Goal: Transaction & Acquisition: Purchase product/service

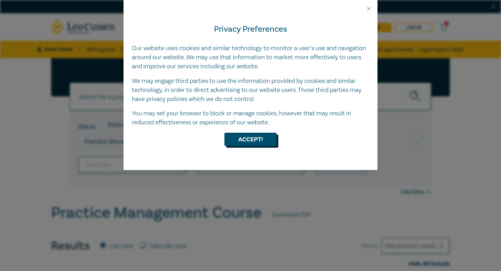
click at [238, 141] on button "Accept!" at bounding box center [250, 139] width 52 height 13
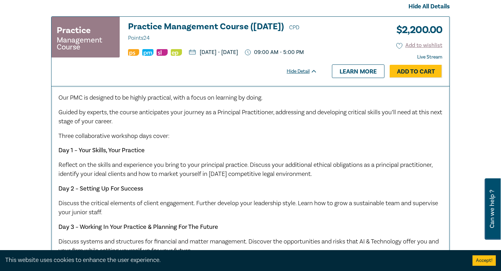
scroll to position [247, 0]
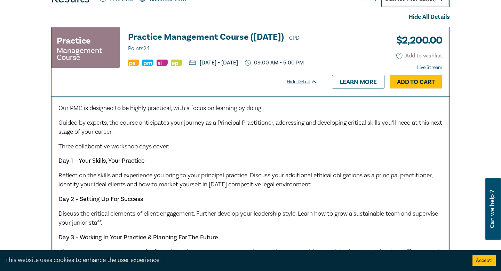
click at [400, 86] on link "Add to Cart" at bounding box center [416, 81] width 53 height 13
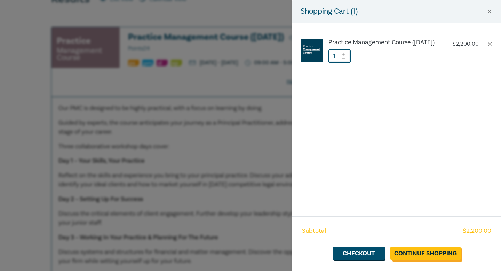
click at [406, 250] on link "Continue Shopping" at bounding box center [425, 252] width 70 height 13
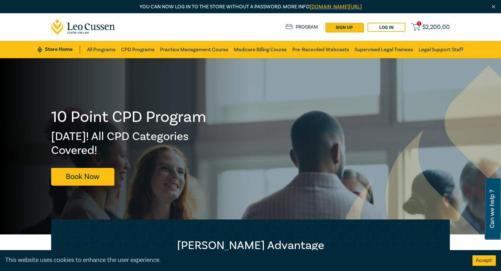
click at [422, 26] on link "1 $ 2,200.00" at bounding box center [430, 27] width 39 height 9
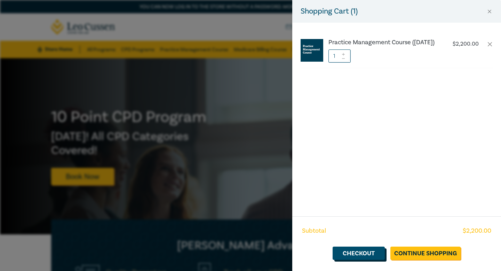
click at [345, 255] on link "Checkout" at bounding box center [359, 252] width 52 height 13
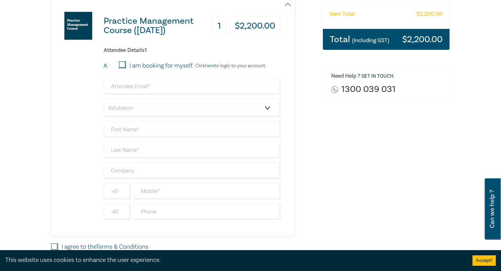
scroll to position [156, 0]
click at [168, 90] on input "email" at bounding box center [192, 86] width 177 height 17
type input "alexandriapetryshyn@gmail.com"
type input "Alexandria"
type input "Petryshyn"
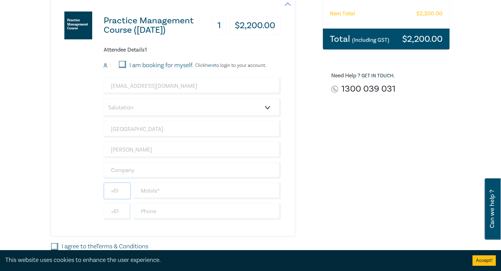
type input "0433744558"
type input "Australia"
click at [158, 113] on select "Salutation Mr. Mrs. Ms. Miss Dr. Prof. Other" at bounding box center [192, 107] width 177 height 19
select select "Ms."
click at [104, 98] on select "Salutation Mr. Mrs. Ms. Miss Dr. Prof. Other" at bounding box center [192, 107] width 177 height 19
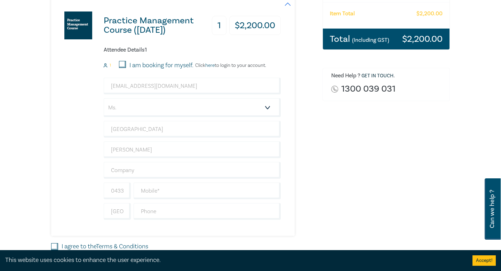
click at [85, 149] on div "Practice Management Course (October 2025) 1 $ 2,200.00 Attendee Details 1 1 I a…" at bounding box center [166, 116] width 230 height 238
click at [159, 196] on input "text" at bounding box center [207, 190] width 147 height 17
type input "744558"
click at [152, 210] on input "text" at bounding box center [207, 211] width 147 height 17
click at [151, 194] on input "744558" at bounding box center [207, 190] width 147 height 17
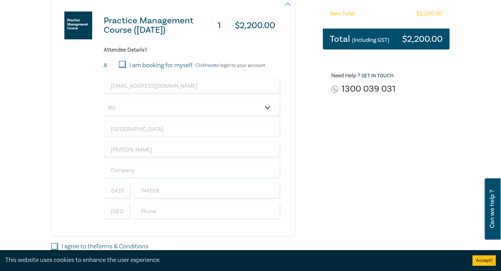
click at [90, 191] on div "Practice Management Course (October 2025) 1 $ 2,200.00 Attendee Details 1 1 I a…" at bounding box center [166, 116] width 230 height 238
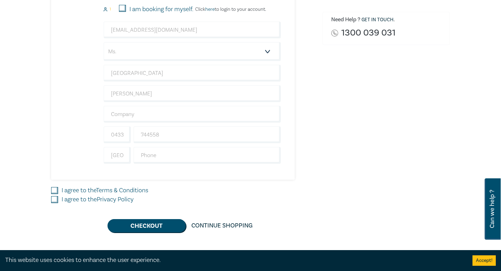
scroll to position [233, 0]
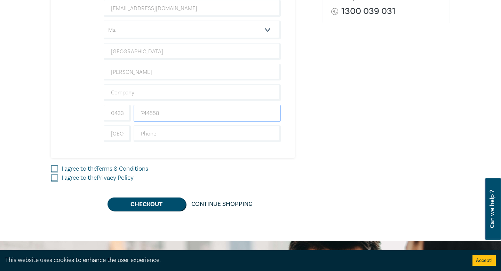
drag, startPoint x: 162, startPoint y: 114, endPoint x: 147, endPoint y: 117, distance: 15.6
click at [160, 114] on input "744558" at bounding box center [207, 113] width 147 height 17
drag, startPoint x: 166, startPoint y: 110, endPoint x: 131, endPoint y: 111, distance: 34.5
click at [132, 111] on div "0433744558 744558" at bounding box center [192, 113] width 180 height 17
click at [0, 141] on div "Delivery Option Event Attendance If you are already registered with Leo Cussen,…" at bounding box center [250, 33] width 501 height 416
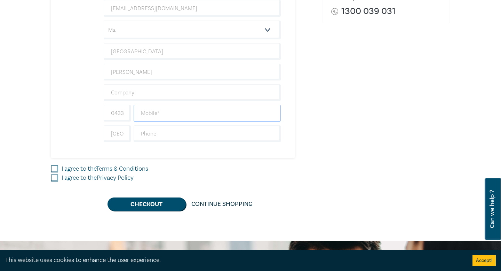
click at [150, 110] on input "text" at bounding box center [207, 113] width 147 height 17
type input "0433744558"
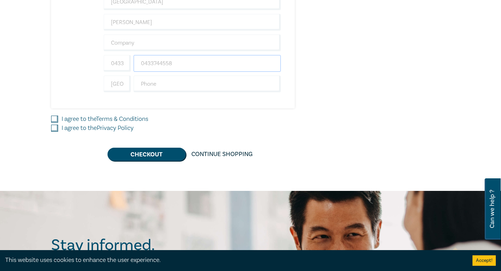
scroll to position [289, 0]
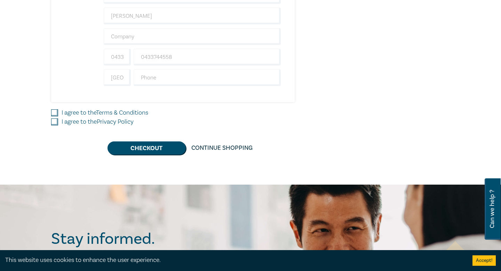
click at [103, 113] on link "Terms & Conditions" at bounding box center [122, 113] width 52 height 8
click at [58, 113] on input "I agree to the Terms & Conditions" at bounding box center [54, 112] width 7 height 7
checkbox input "true"
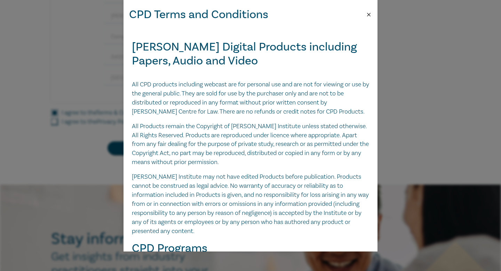
click at [371, 14] on button "Close" at bounding box center [369, 14] width 6 height 6
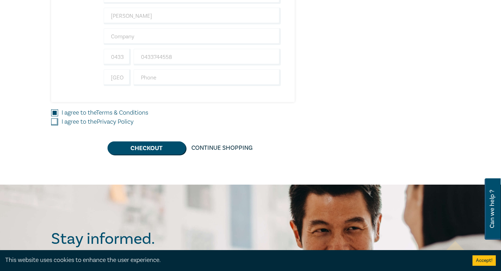
click at [55, 119] on input "I agree to the Privacy Policy" at bounding box center [54, 121] width 7 height 7
checkbox input "true"
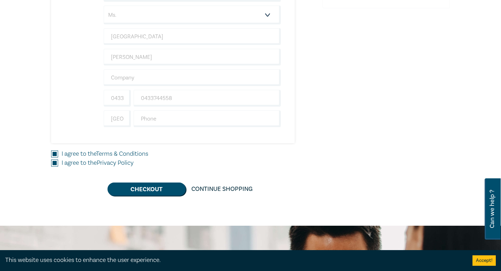
scroll to position [292, 0]
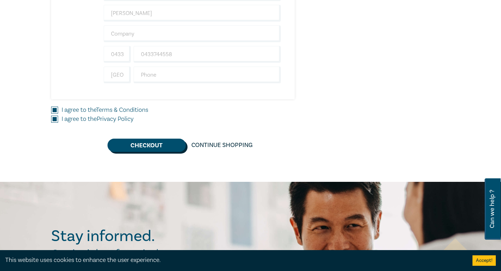
click at [145, 151] on button "Checkout" at bounding box center [147, 144] width 78 height 13
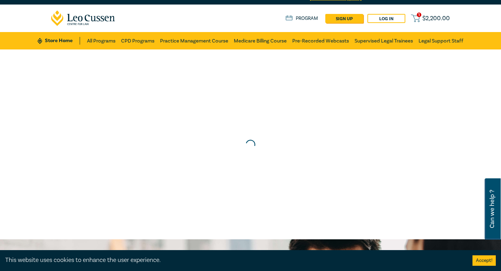
scroll to position [0, 0]
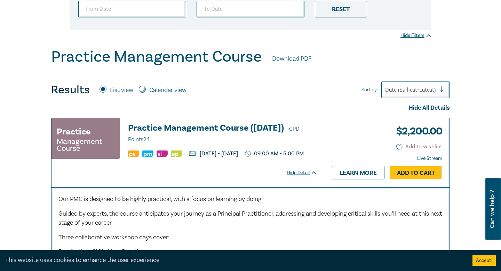
scroll to position [199, 0]
